Goal: Find specific page/section: Find specific page/section

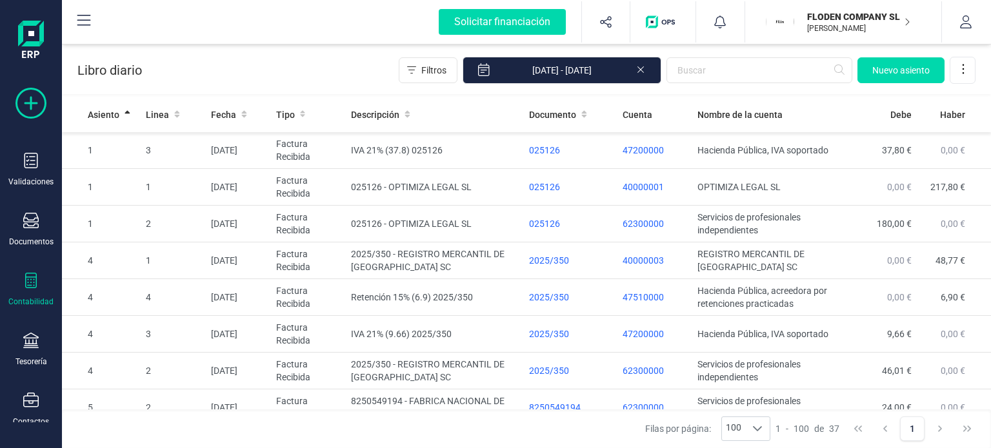
click at [40, 108] on icon at bounding box center [30, 103] width 31 height 31
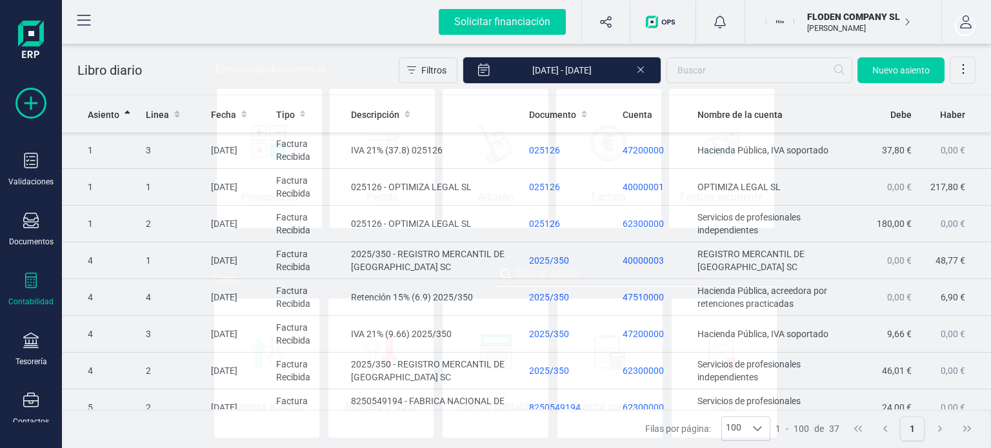
scroll to position [0, 65]
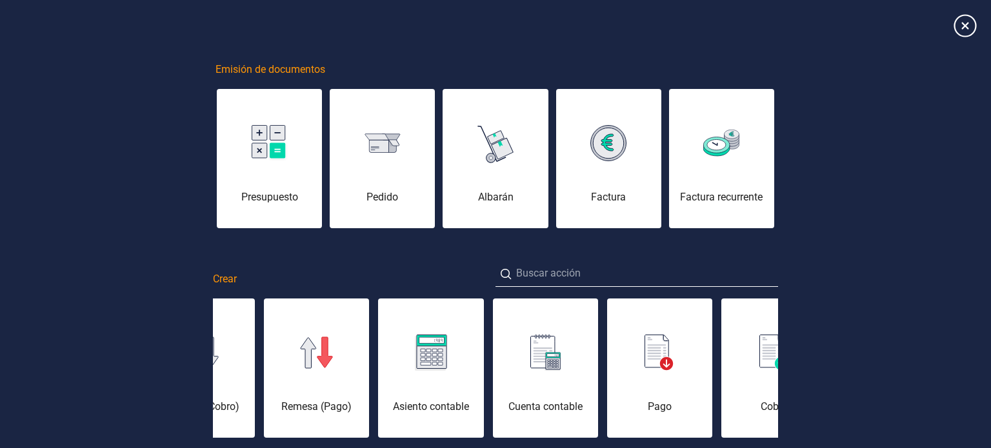
click at [967, 31] on icon at bounding box center [965, 25] width 23 height 23
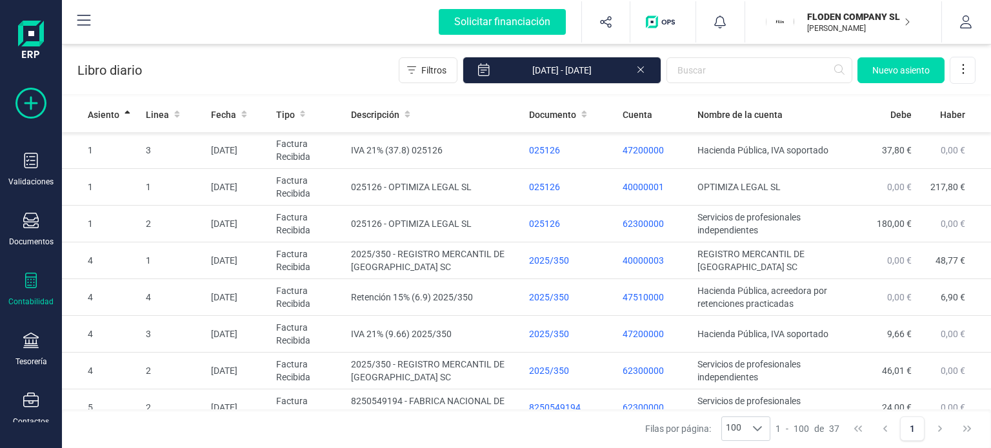
click at [28, 95] on icon at bounding box center [30, 103] width 31 height 31
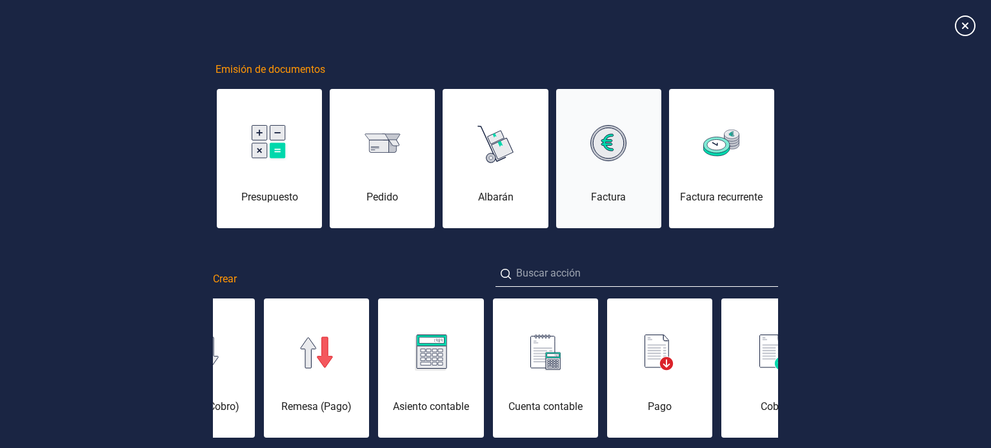
click at [610, 175] on div "Factura" at bounding box center [608, 166] width 105 height 77
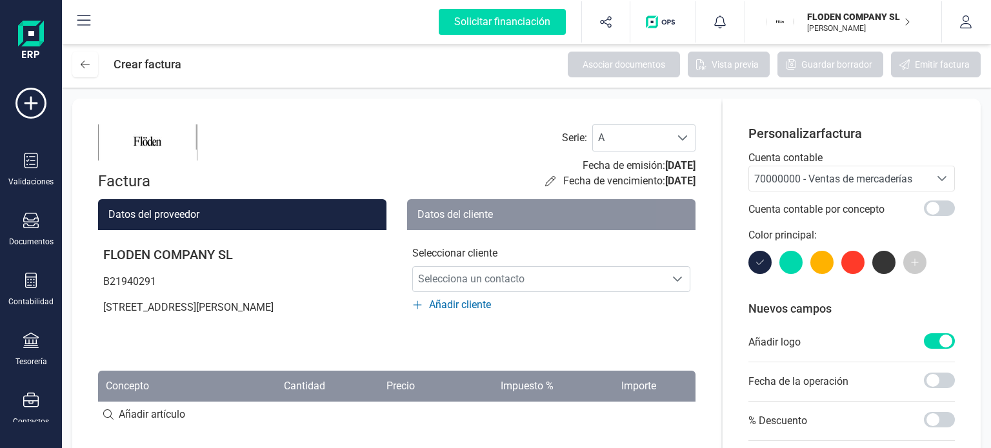
click at [545, 345] on div "Datos del cliente Seleccionar cliente Selecciona un contacto Selecciona un cont…" at bounding box center [551, 272] width 288 height 146
click at [33, 297] on div "Contabilidad" at bounding box center [30, 302] width 45 height 10
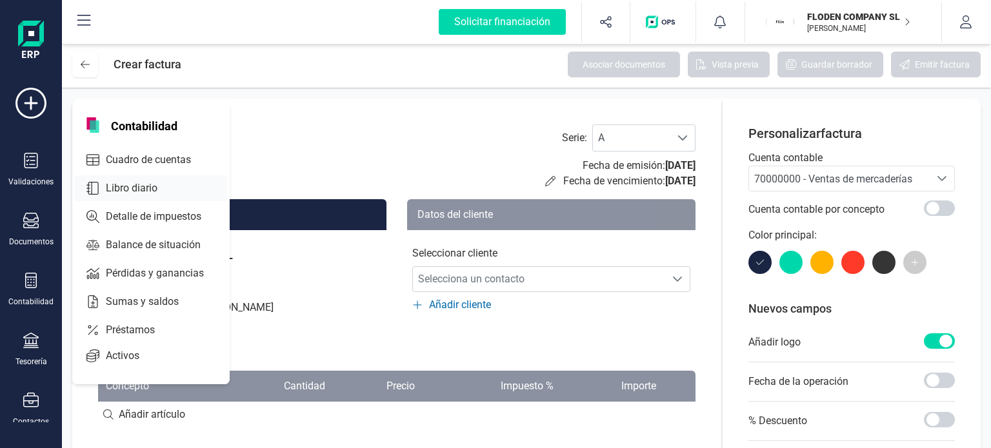
click at [141, 183] on span "Libro diario" at bounding box center [141, 188] width 80 height 15
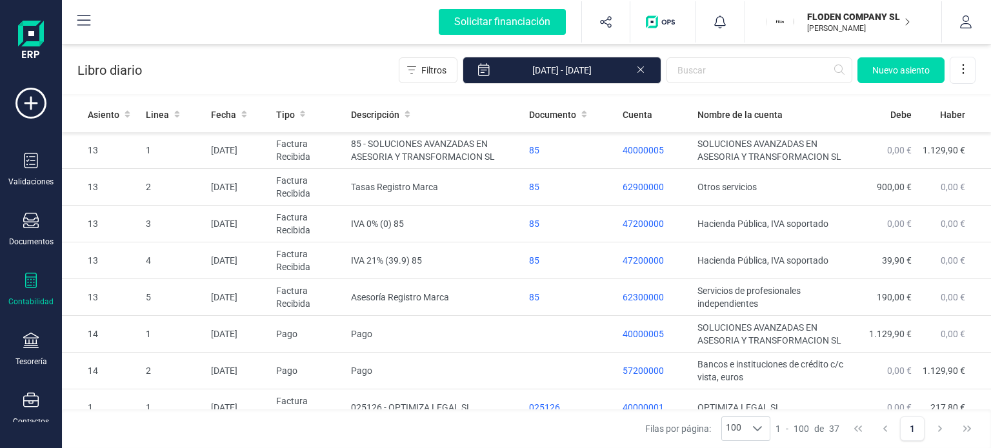
click at [39, 290] on div "Contabilidad" at bounding box center [31, 290] width 52 height 34
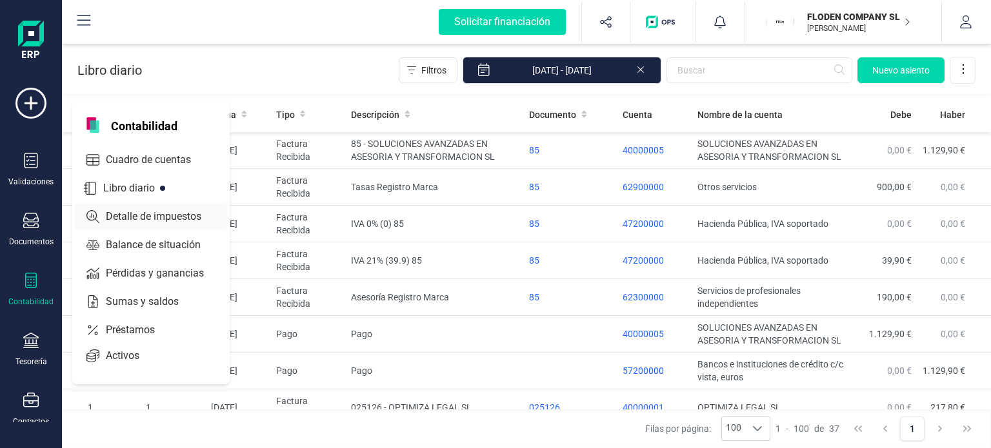
click at [147, 220] on span "Detalle de impuestos" at bounding box center [163, 216] width 124 height 15
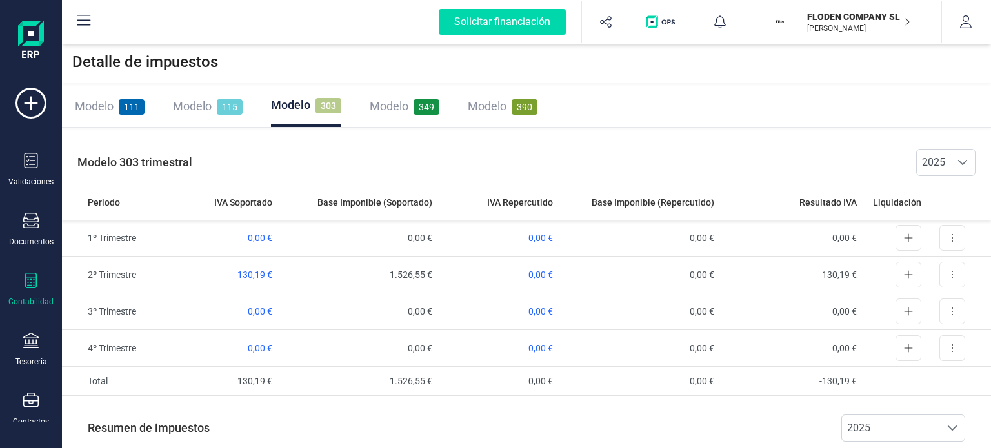
click at [389, 104] on span "Modelo" at bounding box center [389, 106] width 39 height 14
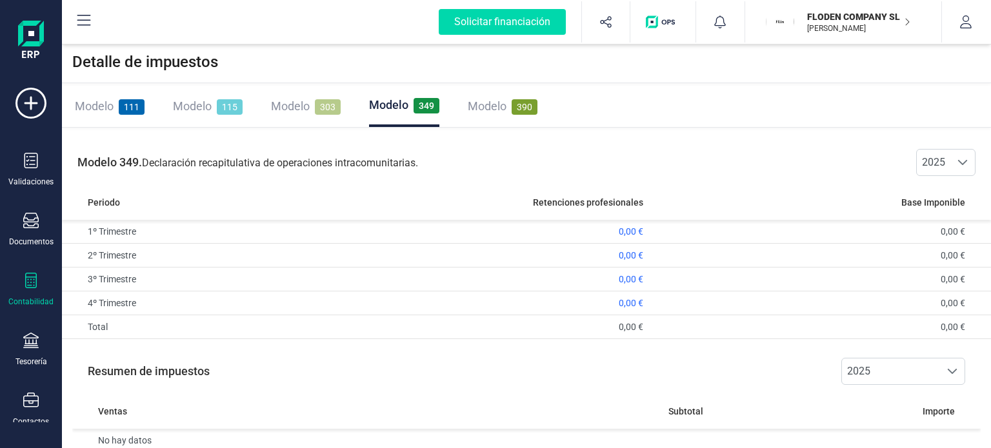
click at [219, 102] on span "115" at bounding box center [230, 106] width 26 height 15
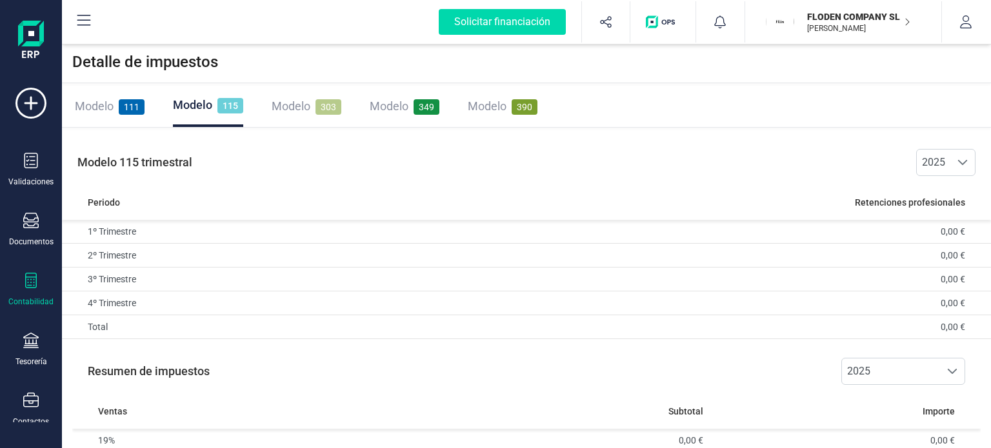
click at [112, 99] on span "Modelo" at bounding box center [94, 106] width 39 height 14
